Goal: Find specific page/section: Find specific page/section

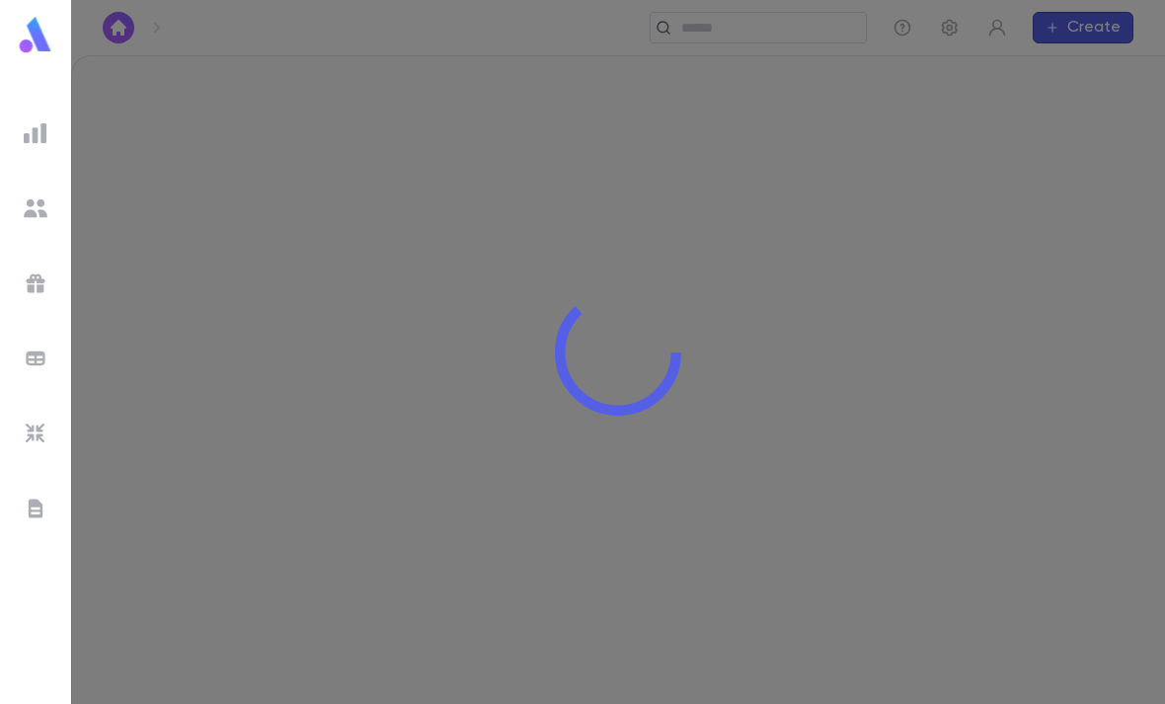
scroll to position [63, 0]
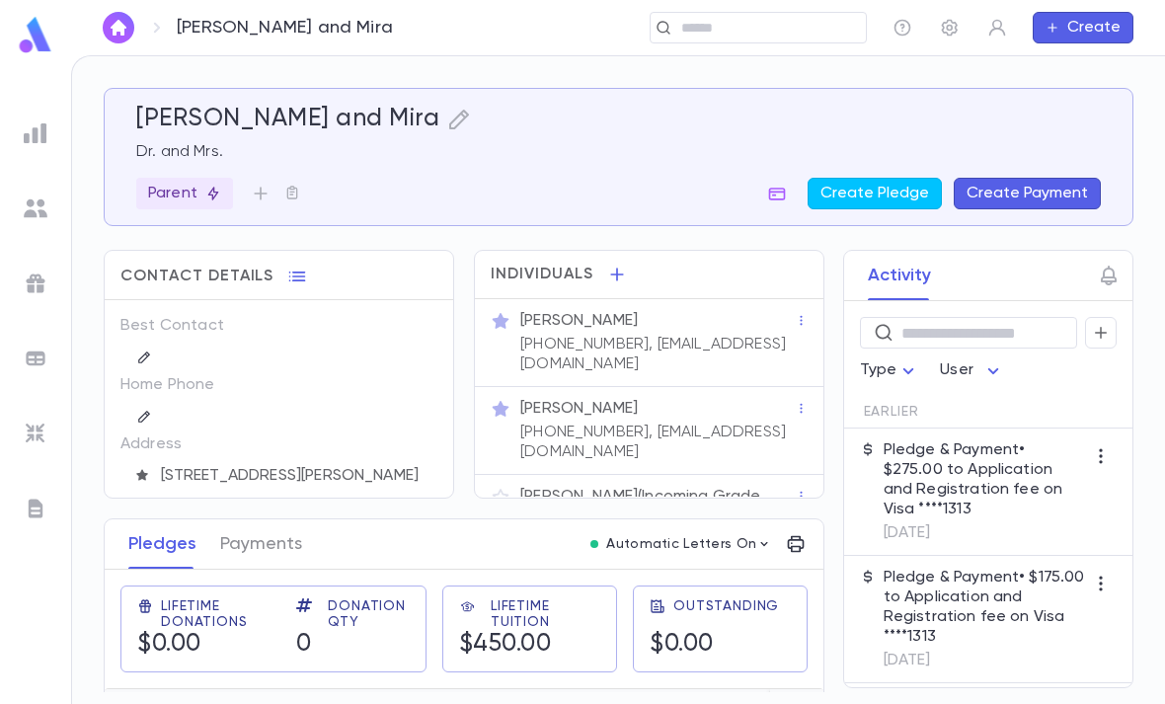
click at [726, 25] on input "text" at bounding box center [766, 28] width 183 height 19
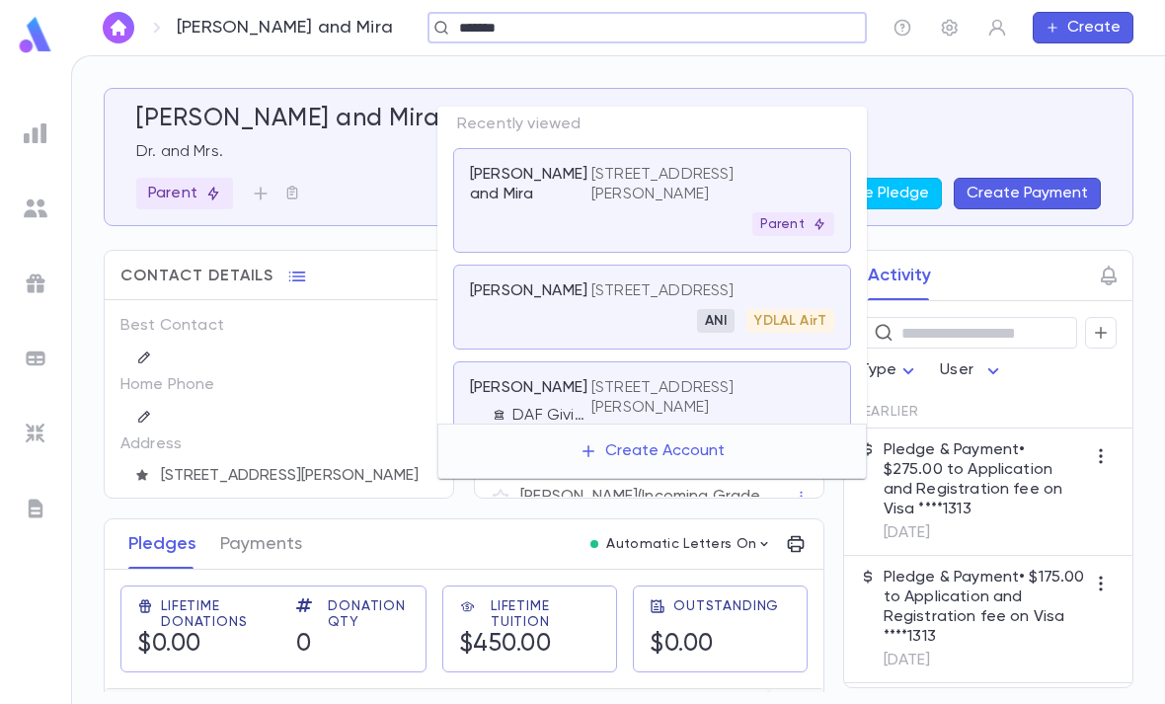
type input "*******"
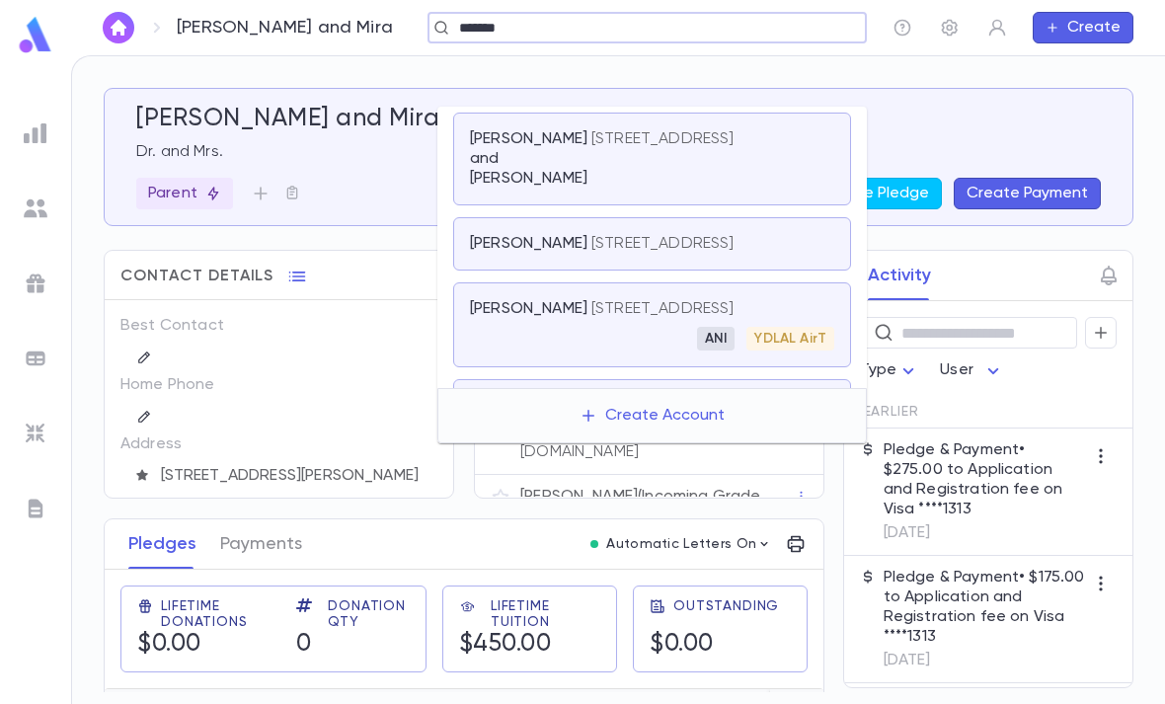
click at [695, 299] on p "[STREET_ADDRESS]" at bounding box center [663, 309] width 143 height 20
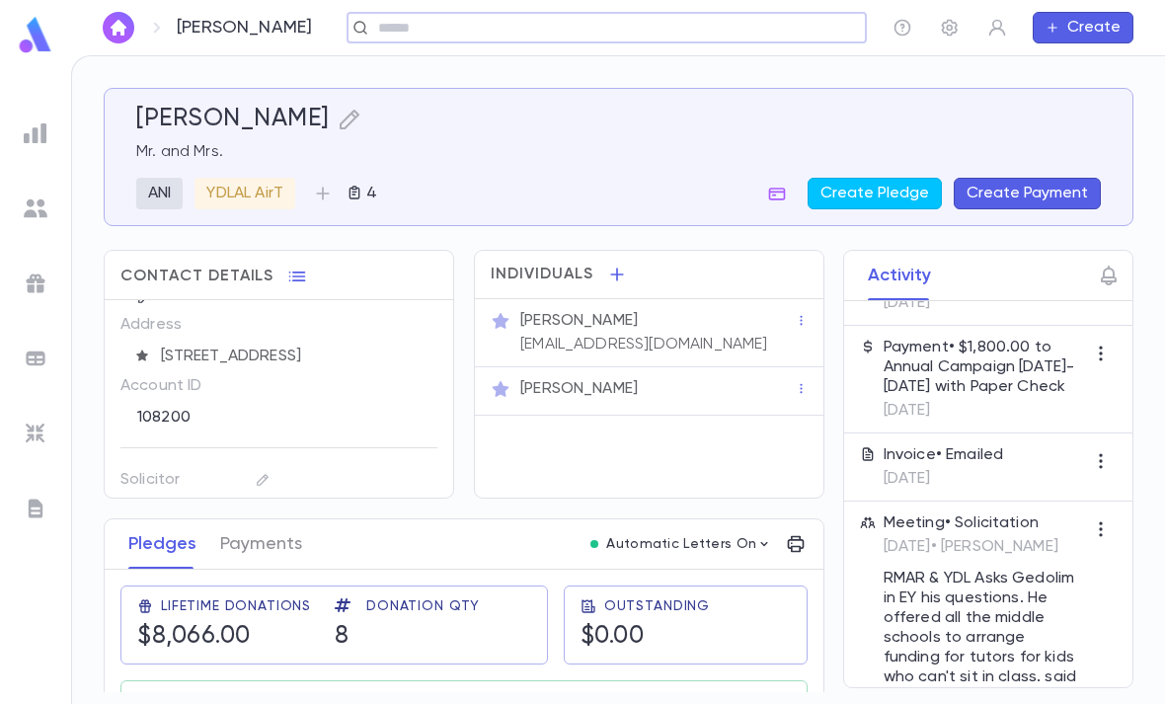
click at [561, 335] on p "[EMAIL_ADDRESS][DOMAIN_NAME]" at bounding box center [643, 345] width 247 height 20
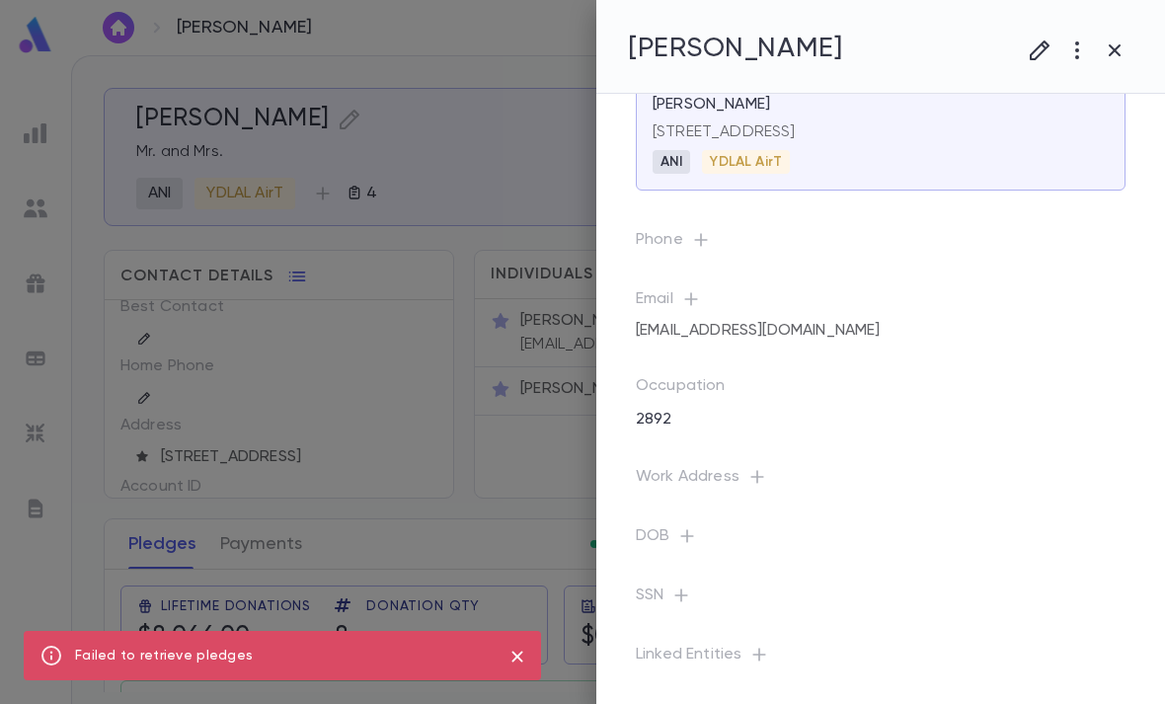
scroll to position [85, 0]
click at [506, 516] on div at bounding box center [582, 352] width 1165 height 704
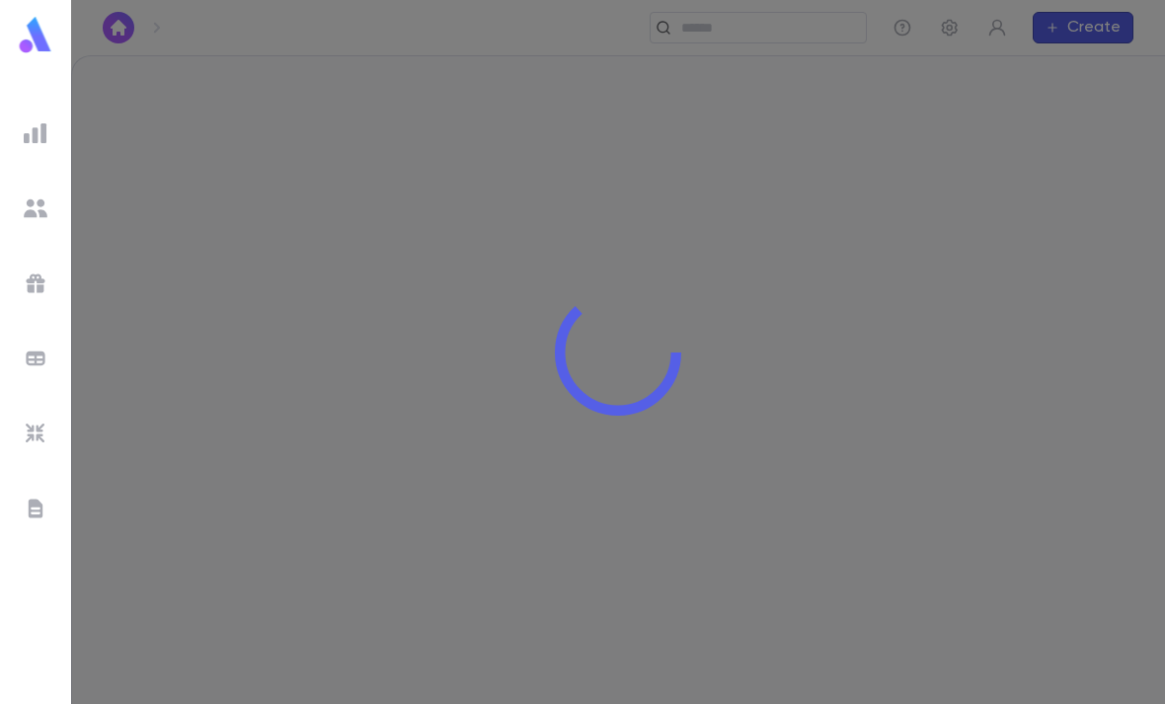
scroll to position [63, 0]
